Goal: Task Accomplishment & Management: Use online tool/utility

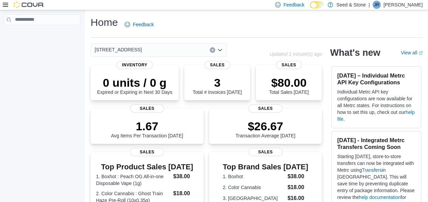
click at [170, 50] on div "[STREET_ADDRESS]" at bounding box center [159, 50] width 136 height 14
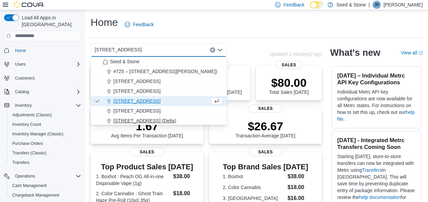
click at [158, 120] on span "[STREET_ADDRESS] (Delta)" at bounding box center [144, 120] width 63 height 7
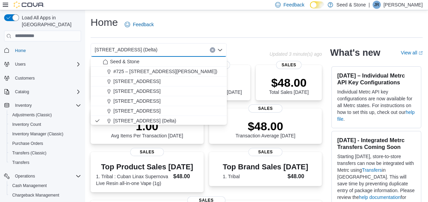
click at [207, 23] on div "Home Feedback" at bounding box center [257, 25] width 332 height 18
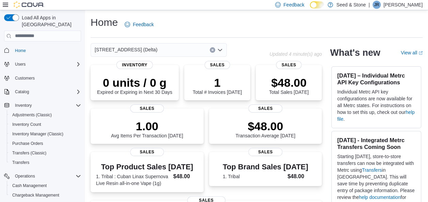
click at [218, 26] on div "Home Feedback" at bounding box center [257, 25] width 332 height 18
click at [166, 51] on div "[STREET_ADDRESS] (Delta)" at bounding box center [159, 50] width 136 height 14
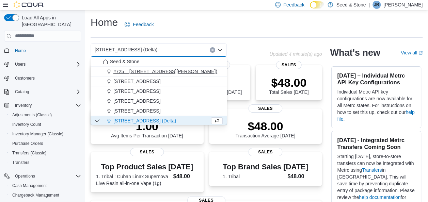
click at [147, 69] on span "#725 – 19800 Lougheed Hwy (Pitt Meadows)" at bounding box center [165, 71] width 104 height 7
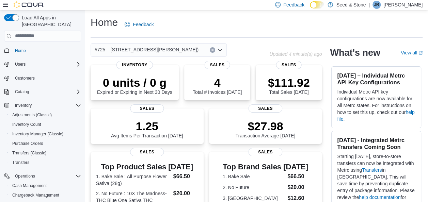
click at [190, 52] on div "#725 – 19800 Lougheed Hwy (Pitt Meadows)" at bounding box center [159, 50] width 136 height 14
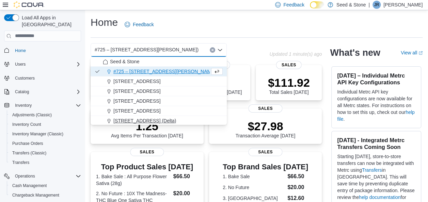
click at [160, 121] on span "[STREET_ADDRESS] (Delta)" at bounding box center [144, 120] width 63 height 7
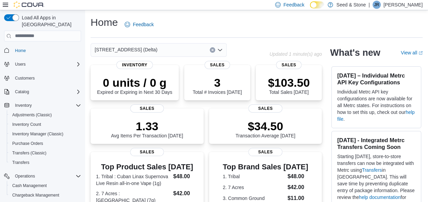
click at [259, 49] on div "[STREET_ADDRESS] (Delta)" at bounding box center [180, 50] width 179 height 14
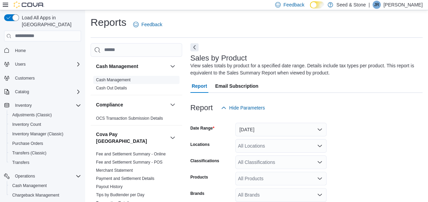
scroll to position [23, 0]
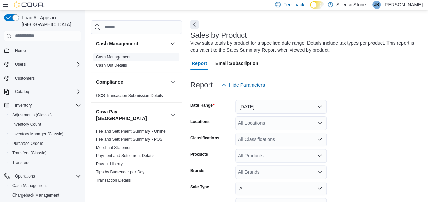
click at [118, 55] on link "Cash Management" at bounding box center [113, 57] width 34 height 5
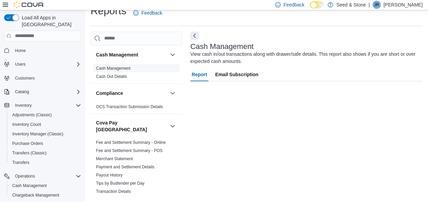
scroll to position [12, 0]
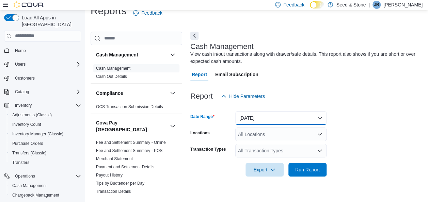
click at [294, 116] on button "Today" at bounding box center [280, 118] width 91 height 14
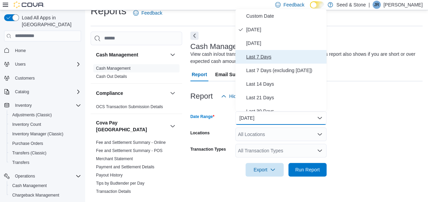
click at [260, 53] on span "Last 7 Days" at bounding box center [285, 57] width 78 height 8
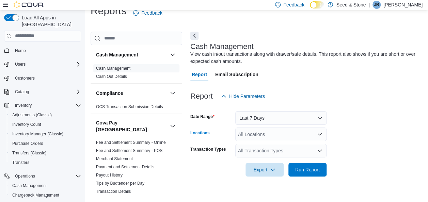
click at [293, 135] on div "All Locations" at bounding box center [280, 135] width 91 height 14
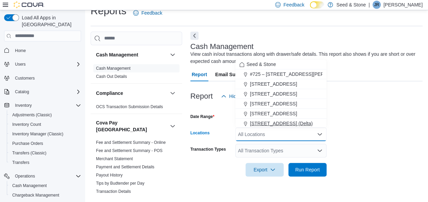
click at [289, 121] on span "[STREET_ADDRESS] (Delta)" at bounding box center [281, 123] width 63 height 7
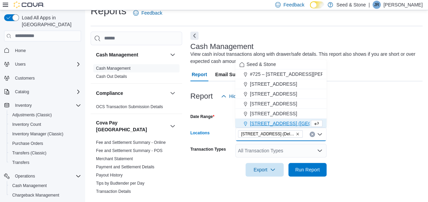
scroll to position [1, 0]
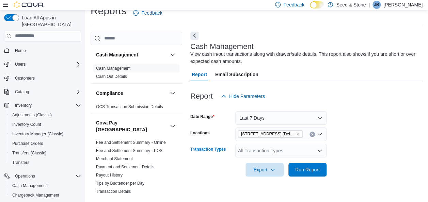
click at [275, 147] on div "All Transaction Types" at bounding box center [280, 151] width 91 height 14
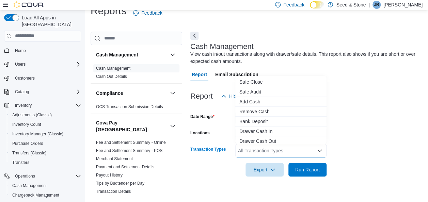
scroll to position [16, 0]
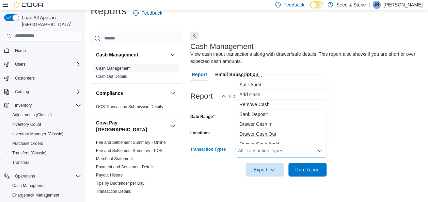
click at [266, 133] on span "Drawer Cash Out" at bounding box center [280, 134] width 83 height 7
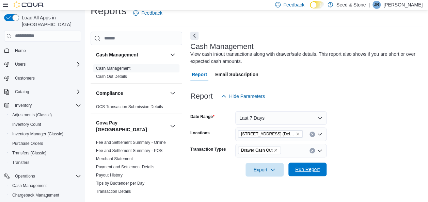
click at [313, 170] on span "Run Report" at bounding box center [307, 169] width 24 height 7
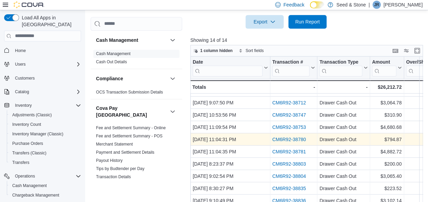
scroll to position [169, 0]
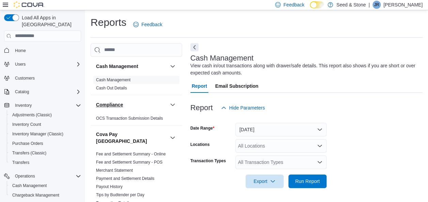
scroll to position [12, 0]
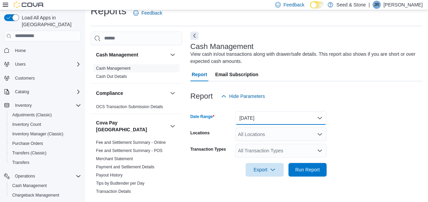
click at [266, 119] on button "Today" at bounding box center [280, 118] width 91 height 14
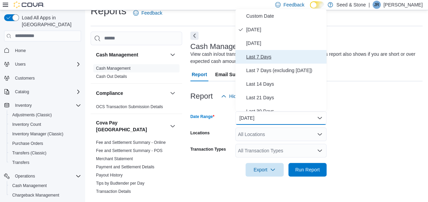
click at [273, 54] on span "Last 7 Days" at bounding box center [285, 57] width 78 height 8
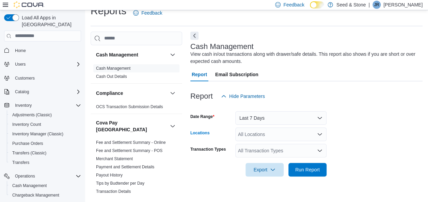
click at [267, 138] on div "All Locations" at bounding box center [280, 135] width 91 height 14
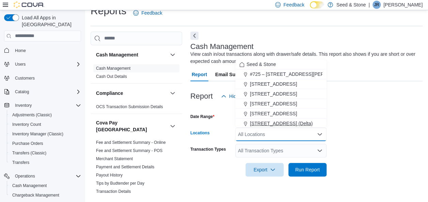
click at [279, 123] on span "[STREET_ADDRESS] (Delta)" at bounding box center [281, 123] width 63 height 7
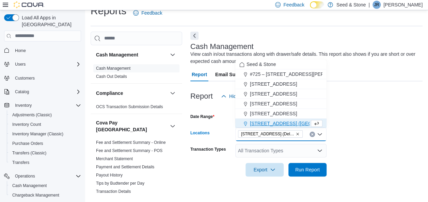
scroll to position [1, 0]
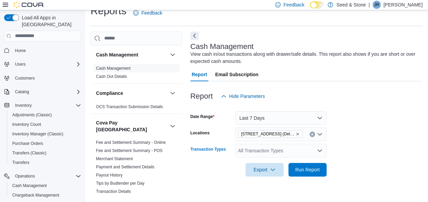
click at [271, 155] on div "All Transaction Types" at bounding box center [280, 151] width 91 height 14
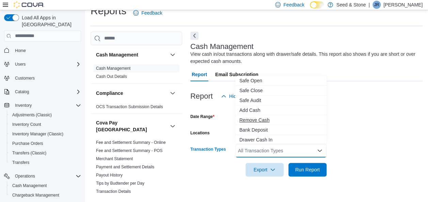
scroll to position [16, 0]
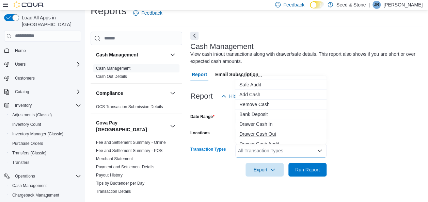
click at [270, 132] on span "Drawer Cash Out" at bounding box center [280, 134] width 83 height 7
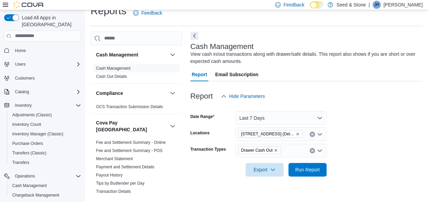
click at [301, 177] on div at bounding box center [306, 181] width 232 height 8
click at [310, 171] on span "Run Report" at bounding box center [307, 169] width 24 height 7
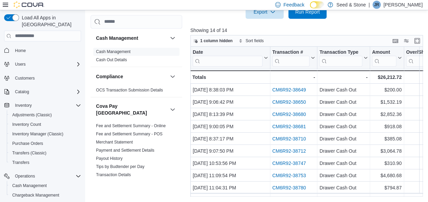
scroll to position [62, 0]
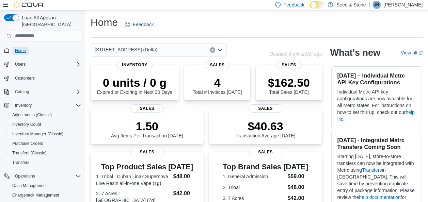
click at [19, 48] on span "Home" at bounding box center [20, 50] width 11 height 5
